Goal: Check status: Check status

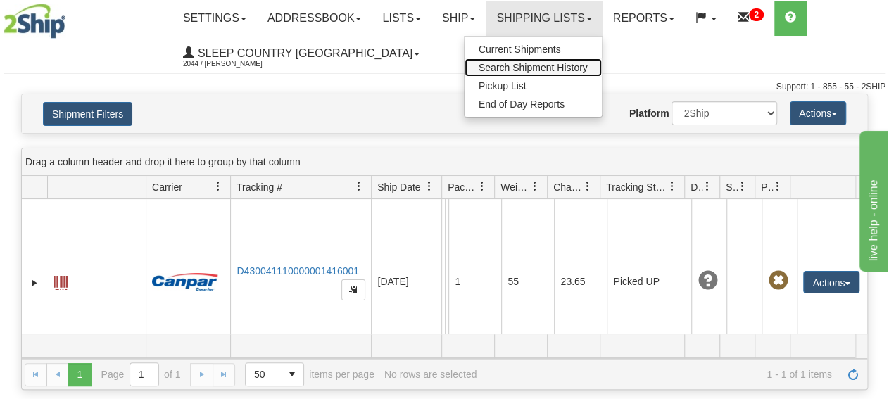
click at [565, 65] on span "Search Shipment History" at bounding box center [533, 67] width 109 height 11
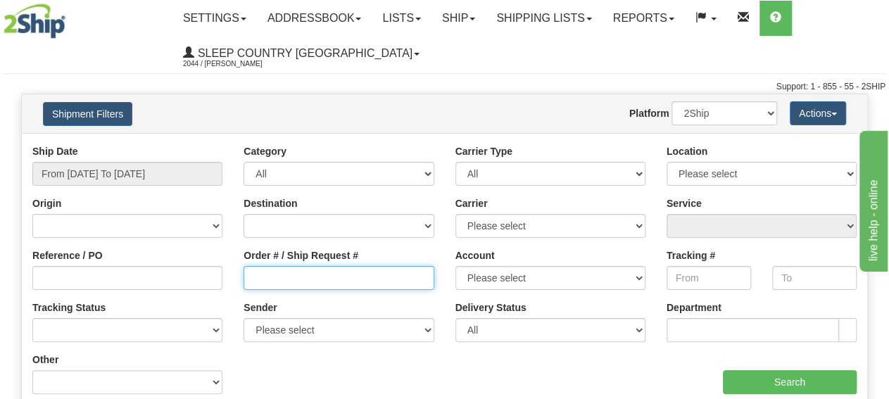
click at [308, 284] on input "Order # / Ship Request #" at bounding box center [339, 278] width 190 height 24
paste input "9000I086375"
type input "9000I086375"
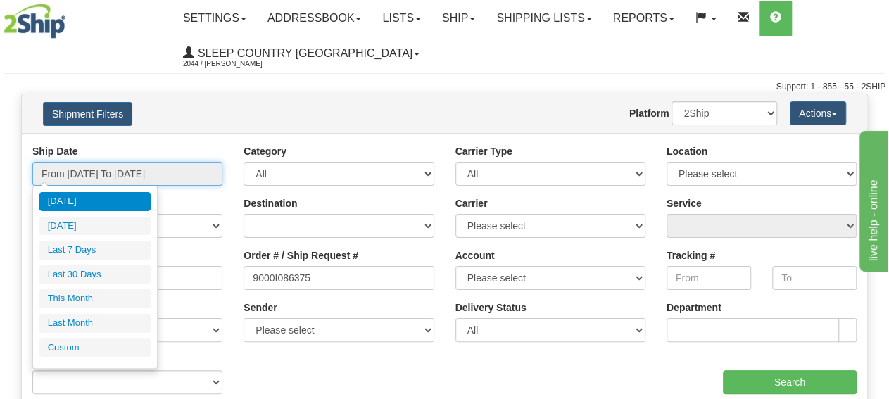
click at [136, 177] on input "From [DATE] To [DATE]" at bounding box center [127, 174] width 190 height 24
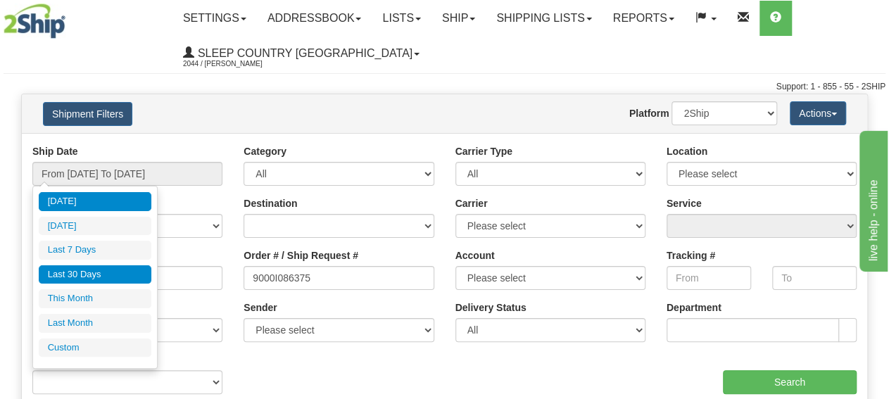
click at [114, 270] on li "Last 30 Days" at bounding box center [95, 274] width 113 height 19
type input "From [DATE] To [DATE]"
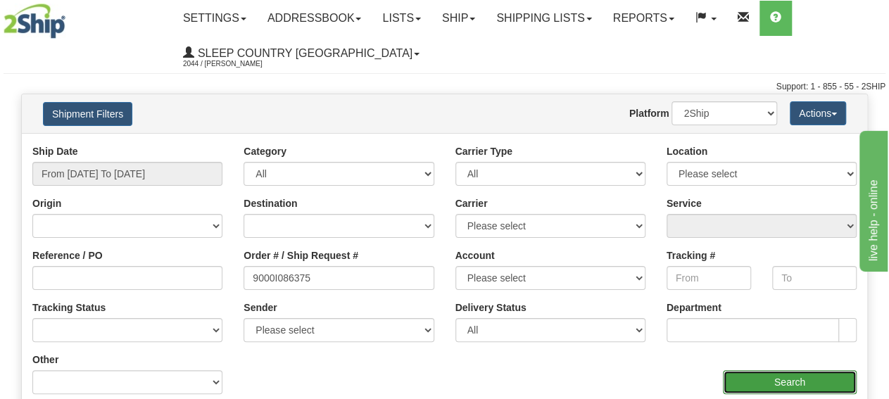
click at [820, 377] on input "Search" at bounding box center [790, 382] width 134 height 24
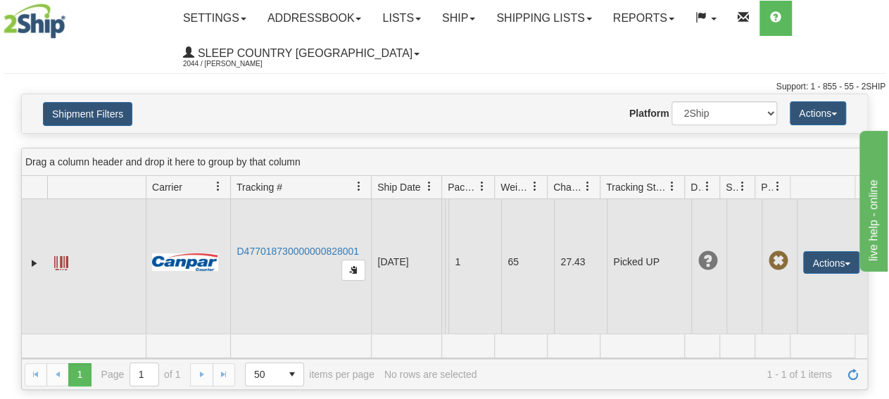
scroll to position [43, 0]
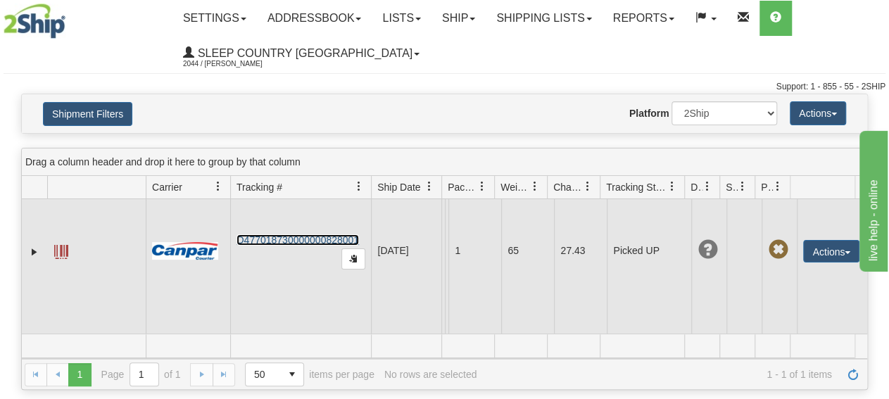
click at [284, 234] on link "D477018730000000828001" at bounding box center [298, 239] width 123 height 11
